Goal: Task Accomplishment & Management: Complete application form

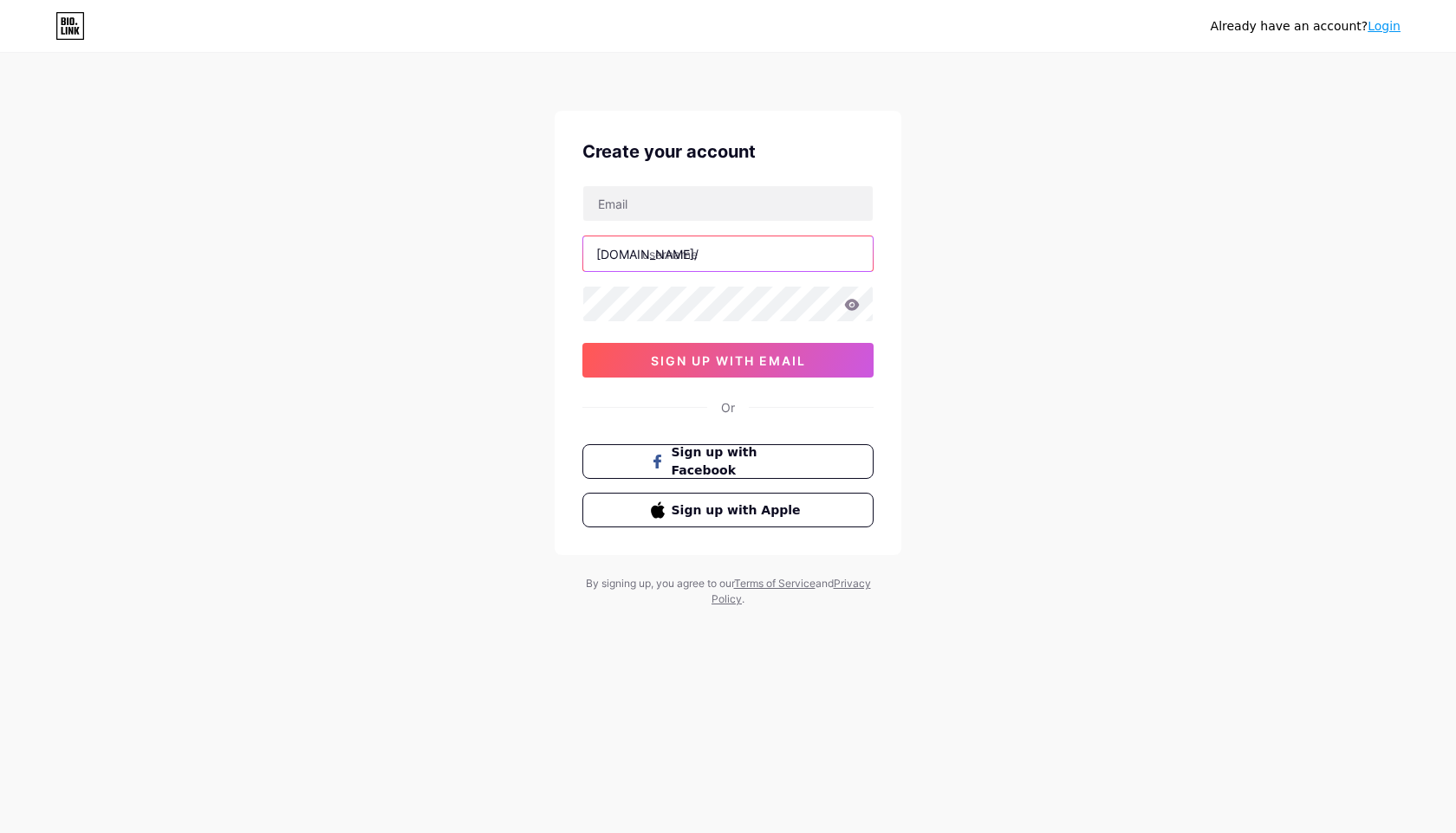
click at [709, 254] on input "text" at bounding box center [728, 253] width 290 height 35
click at [616, 209] on input "text" at bounding box center [728, 203] width 290 height 35
paste input "[EMAIL_ADDRESS][DOMAIN_NAME]"
type input "[EMAIL_ADDRESS][DOMAIN_NAME]"
click at [697, 232] on div "[EMAIL_ADDRESS][DOMAIN_NAME] [DOMAIN_NAME]/ sign up with email" at bounding box center [728, 282] width 291 height 193
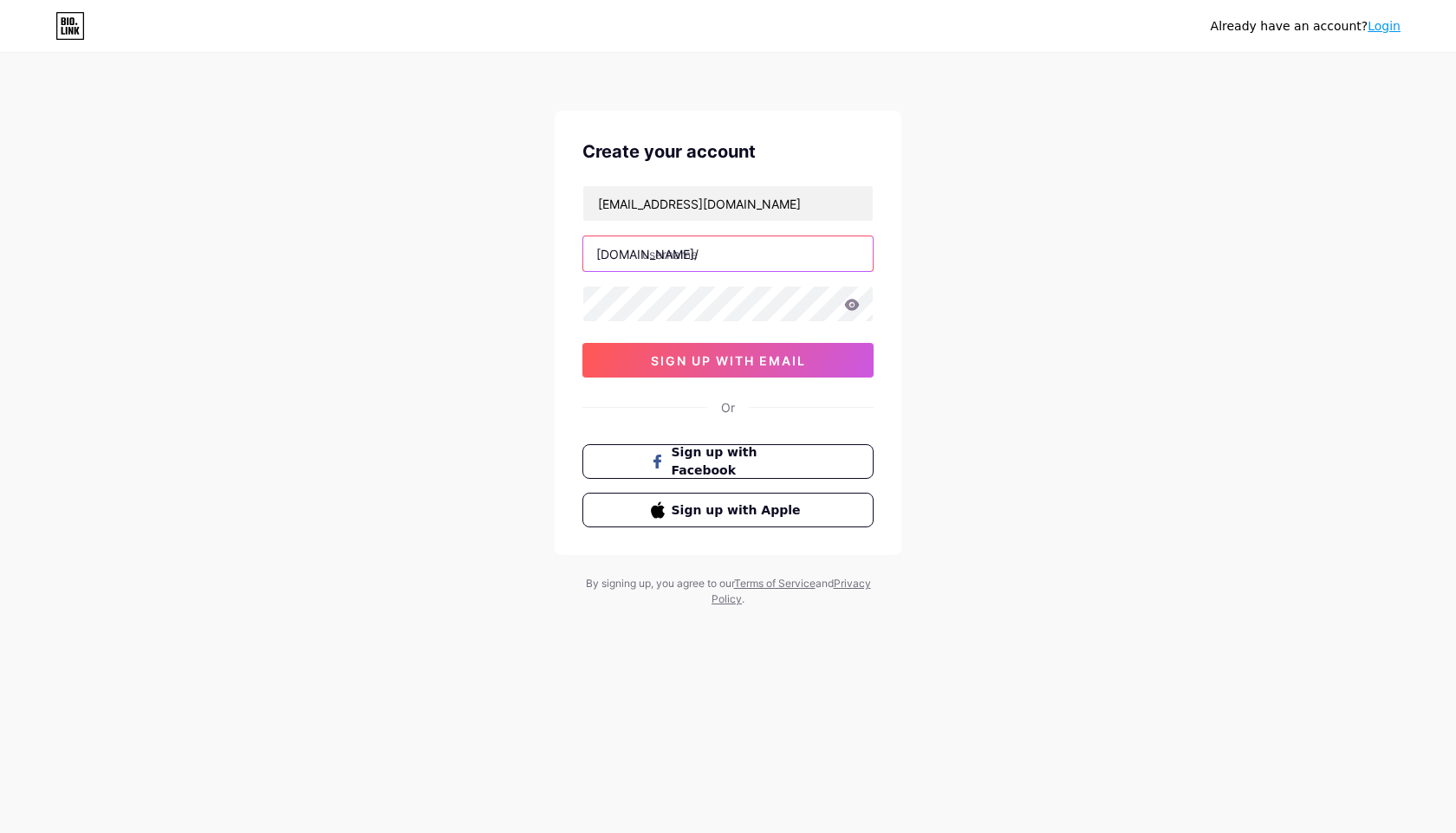
click at [697, 258] on input "text" at bounding box center [728, 253] width 290 height 35
type input "meetuptuyendung"
click at [852, 304] on icon at bounding box center [852, 304] width 15 height 12
click at [847, 312] on icon at bounding box center [851, 306] width 18 height 18
click at [827, 361] on button "sign up with email" at bounding box center [728, 360] width 291 height 35
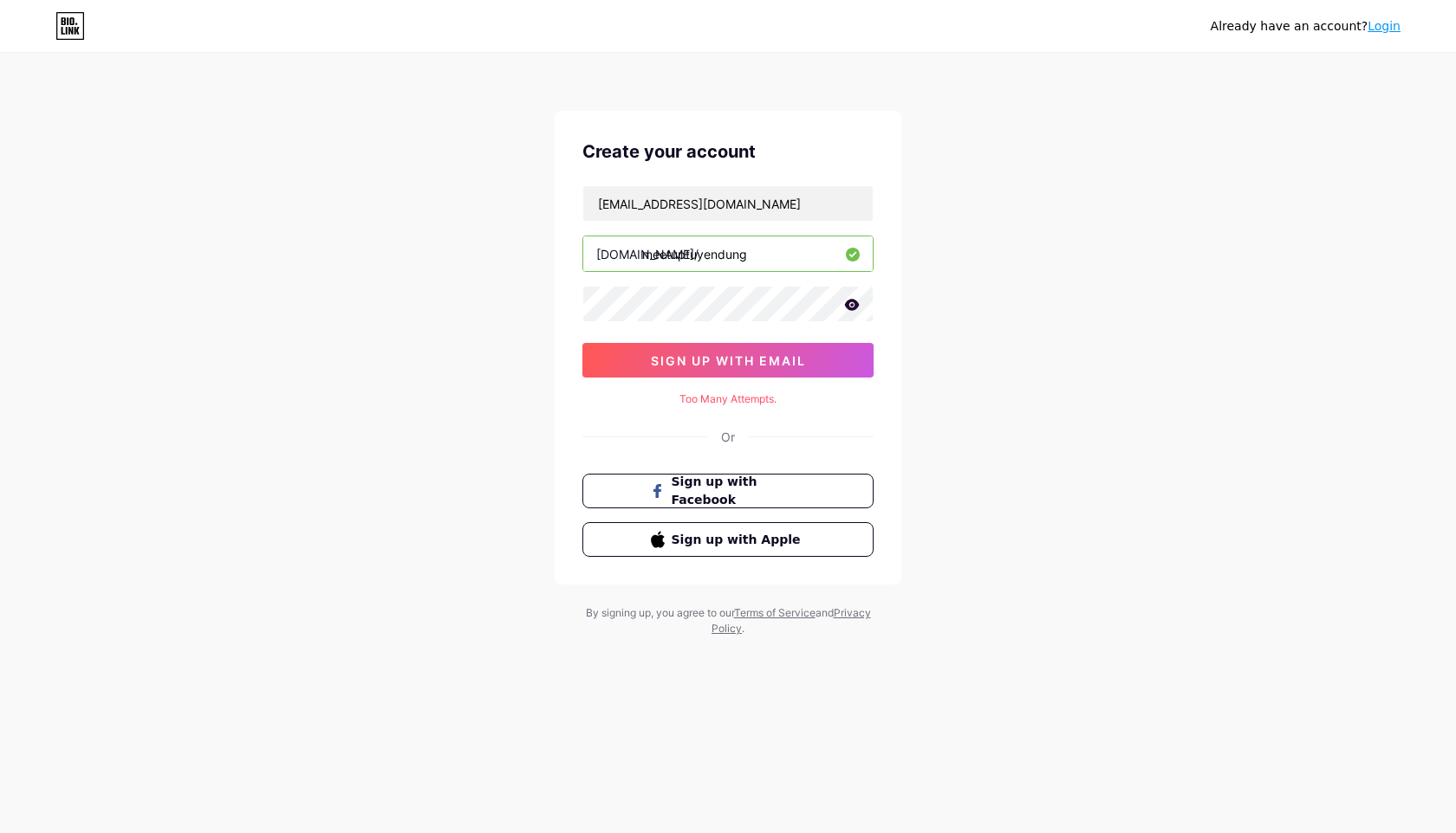
click at [848, 308] on icon at bounding box center [852, 304] width 15 height 12
click at [745, 392] on div "Too Many Attempts." at bounding box center [728, 400] width 291 height 16
click at [769, 254] on input "meetuptuyendung" at bounding box center [728, 253] width 290 height 35
drag, startPoint x: 676, startPoint y: 401, endPoint x: 780, endPoint y: 395, distance: 104.2
click at [780, 395] on div "Too Many Attempts." at bounding box center [728, 400] width 291 height 16
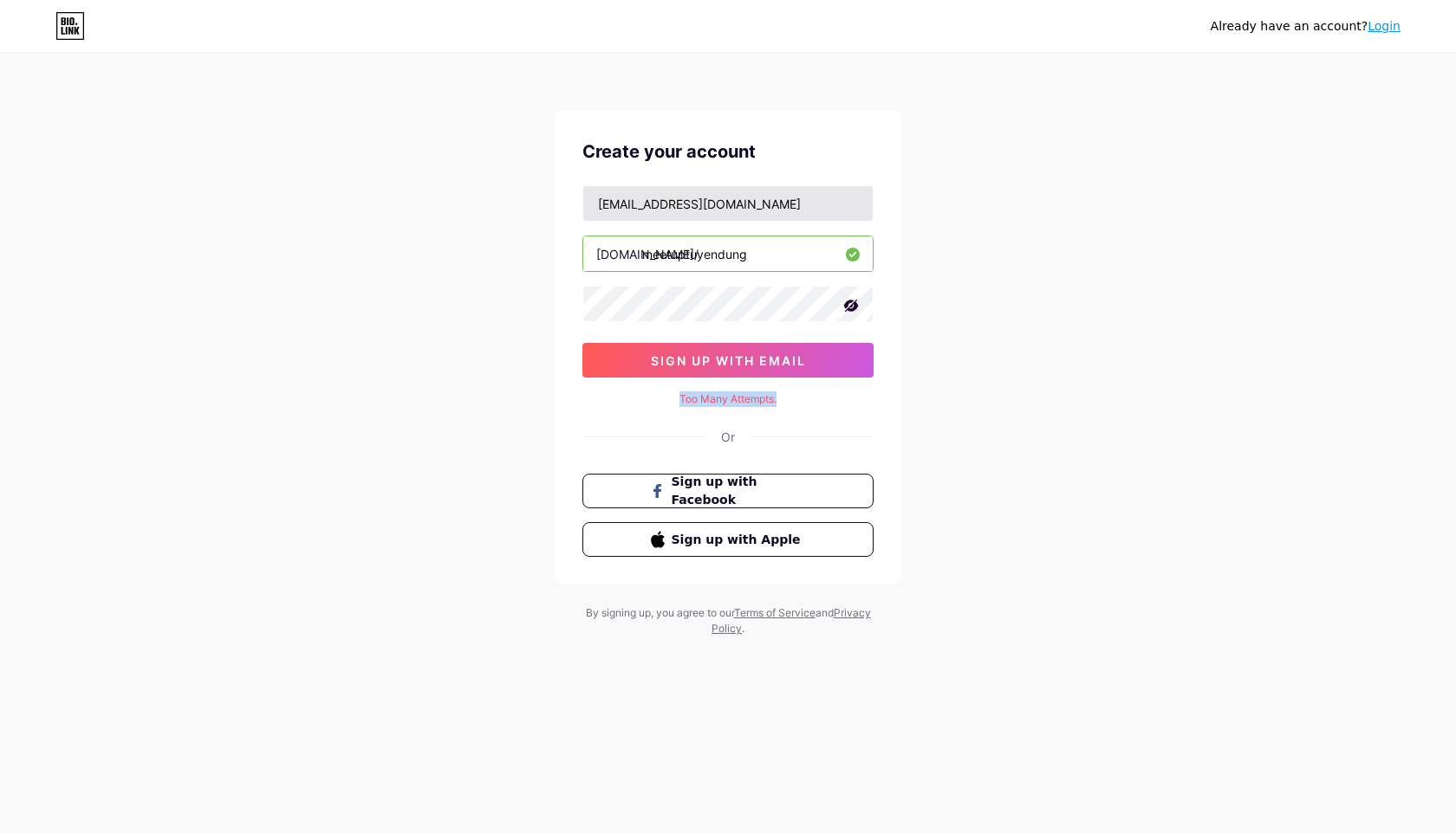
copy div "Too Many Attempts."
click at [725, 345] on button "sign up with email" at bounding box center [728, 360] width 291 height 35
click at [998, 472] on div "Already have an account? Login Create your account [EMAIL_ADDRESS][DOMAIN_NAME]…" at bounding box center [728, 345] width 1456 height 692
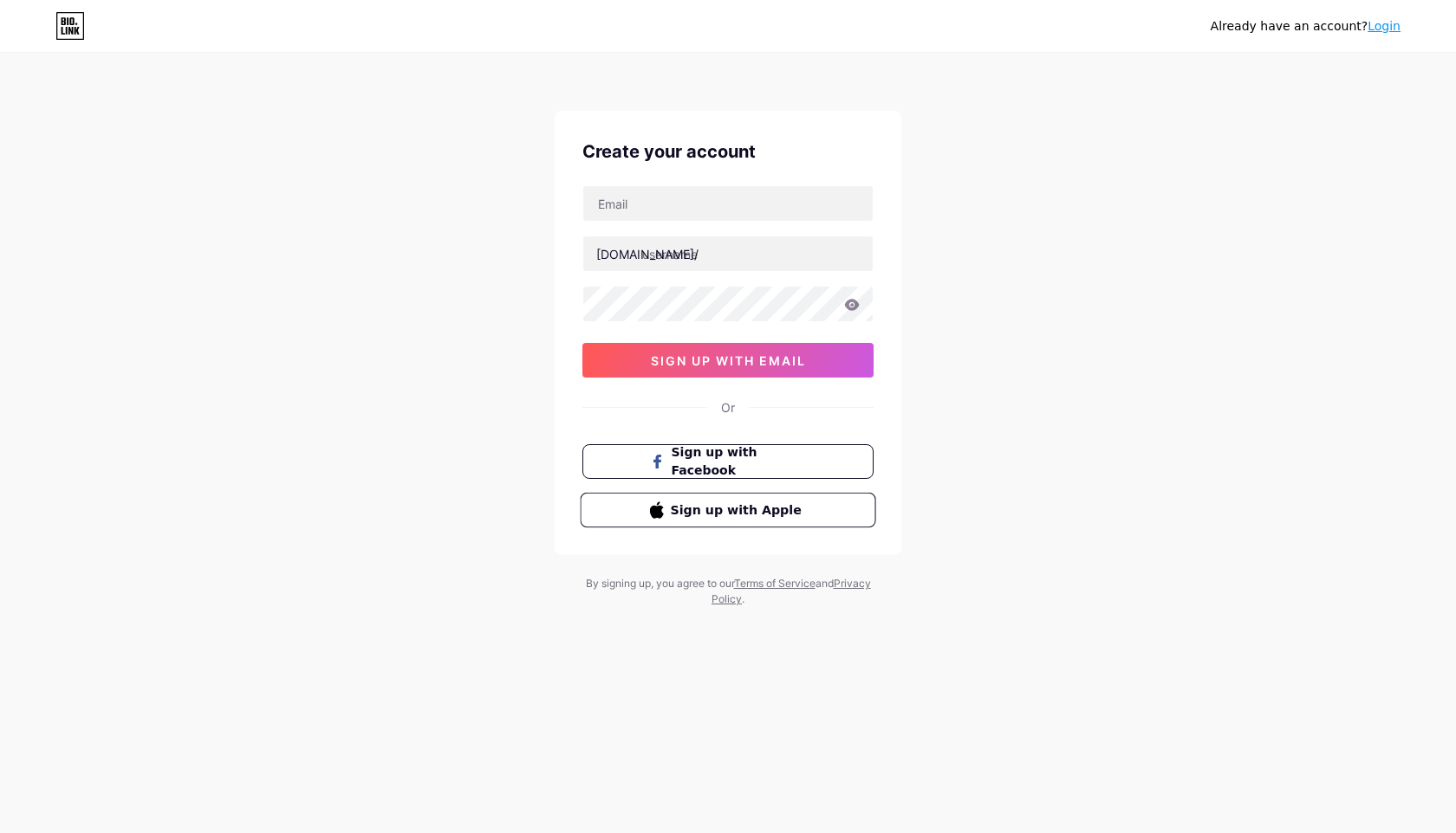
click at [742, 502] on span "Sign up with Apple" at bounding box center [738, 510] width 136 height 18
click at [730, 188] on input "text" at bounding box center [728, 203] width 290 height 35
type input "[EMAIL_ADDRESS][DOMAIN_NAME]"
click at [712, 264] on input "text" at bounding box center [728, 253] width 290 height 35
type input "meetuptuyendung"
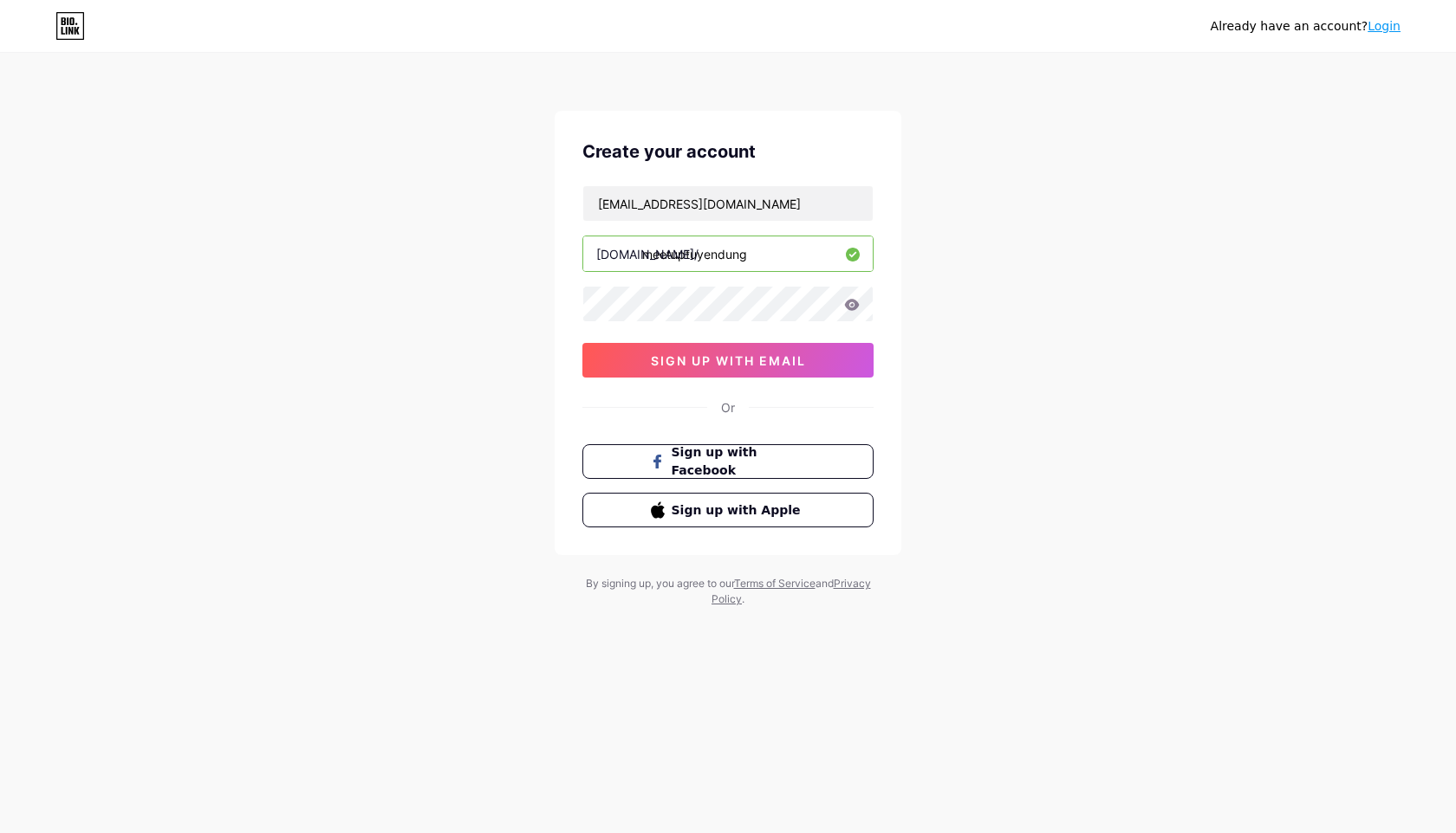
click at [717, 250] on input "meetuptuyendung" at bounding box center [728, 253] width 290 height 35
click at [857, 309] on icon at bounding box center [852, 305] width 16 height 12
click at [857, 309] on icon at bounding box center [851, 306] width 18 height 18
click at [832, 357] on button "sign up with email" at bounding box center [728, 360] width 291 height 35
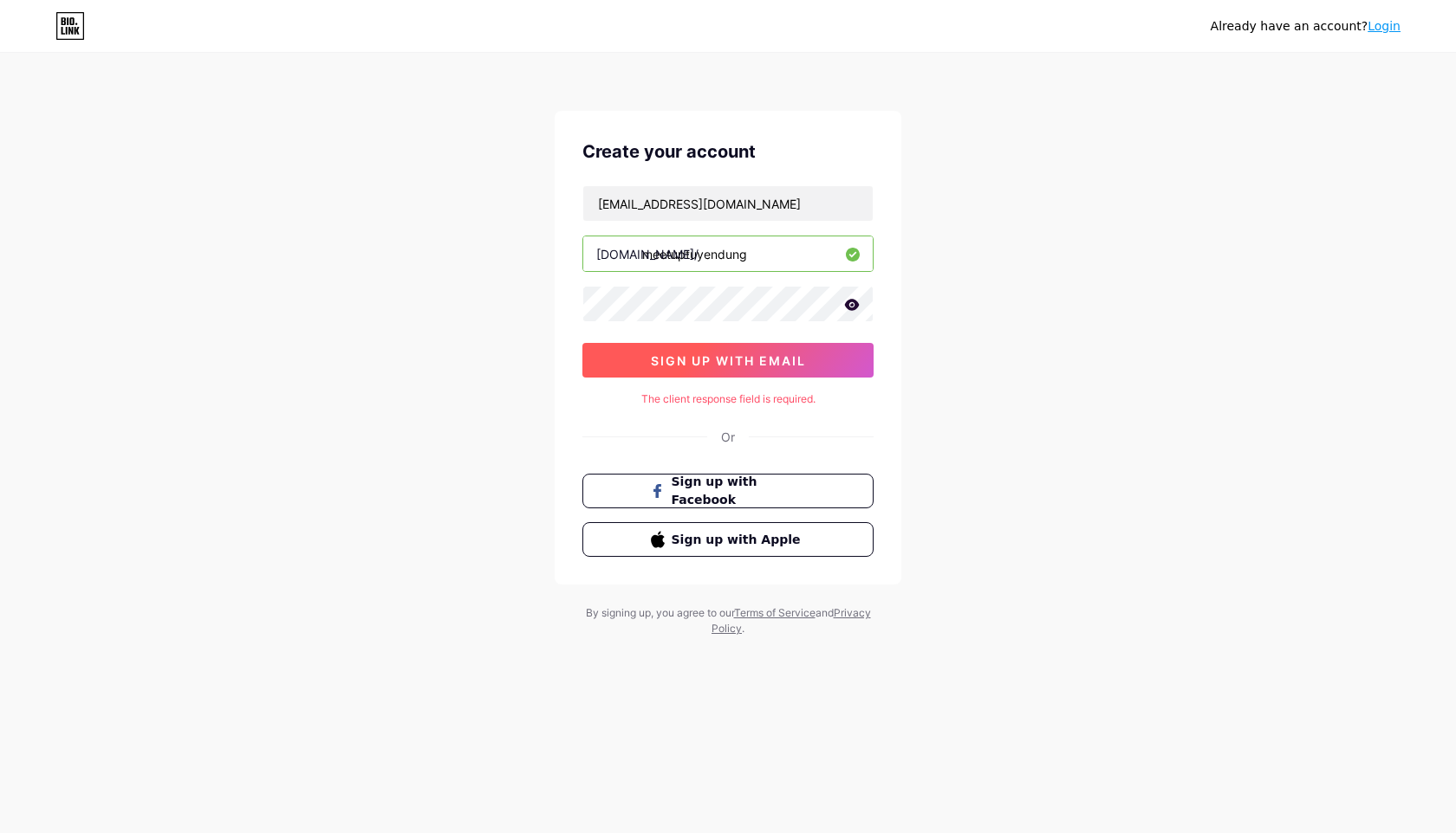
click at [832, 357] on button "sign up with email" at bounding box center [728, 360] width 291 height 35
drag, startPoint x: 754, startPoint y: 261, endPoint x: 640, endPoint y: 255, distance: 114.2
click at [640, 255] on div "bio.link/ meetuptuyendung" at bounding box center [728, 253] width 291 height 36
